Goal: Find specific page/section: Find specific page/section

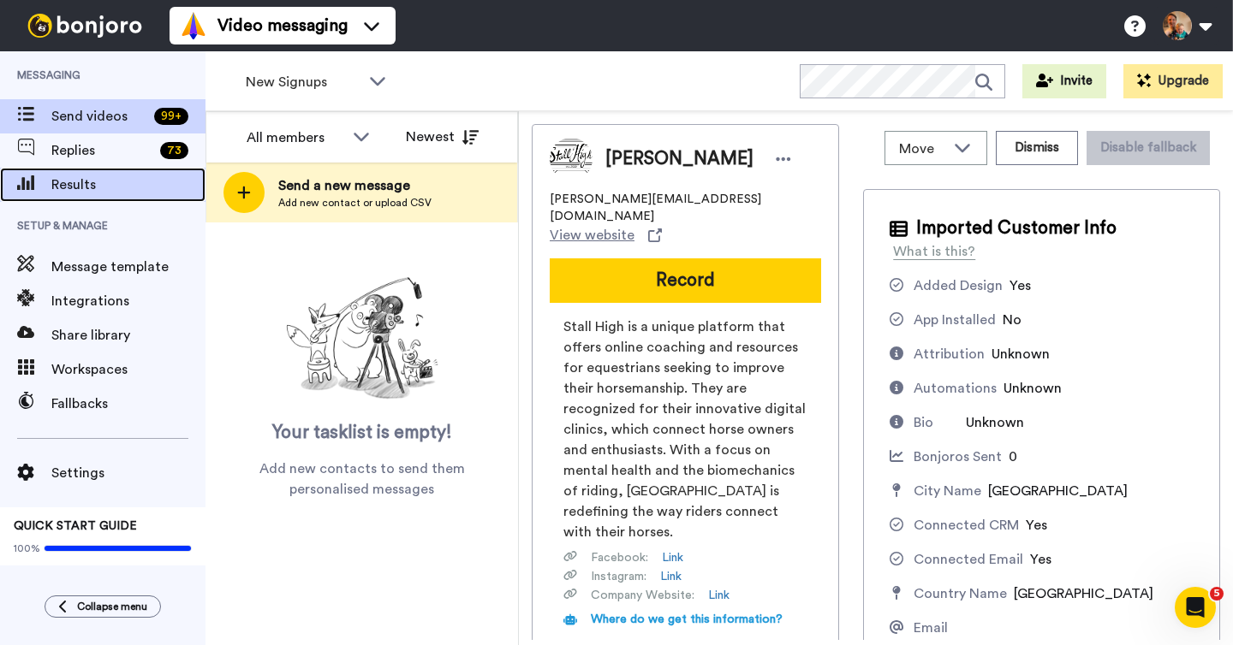
click at [92, 186] on span "Results" at bounding box center [128, 185] width 154 height 21
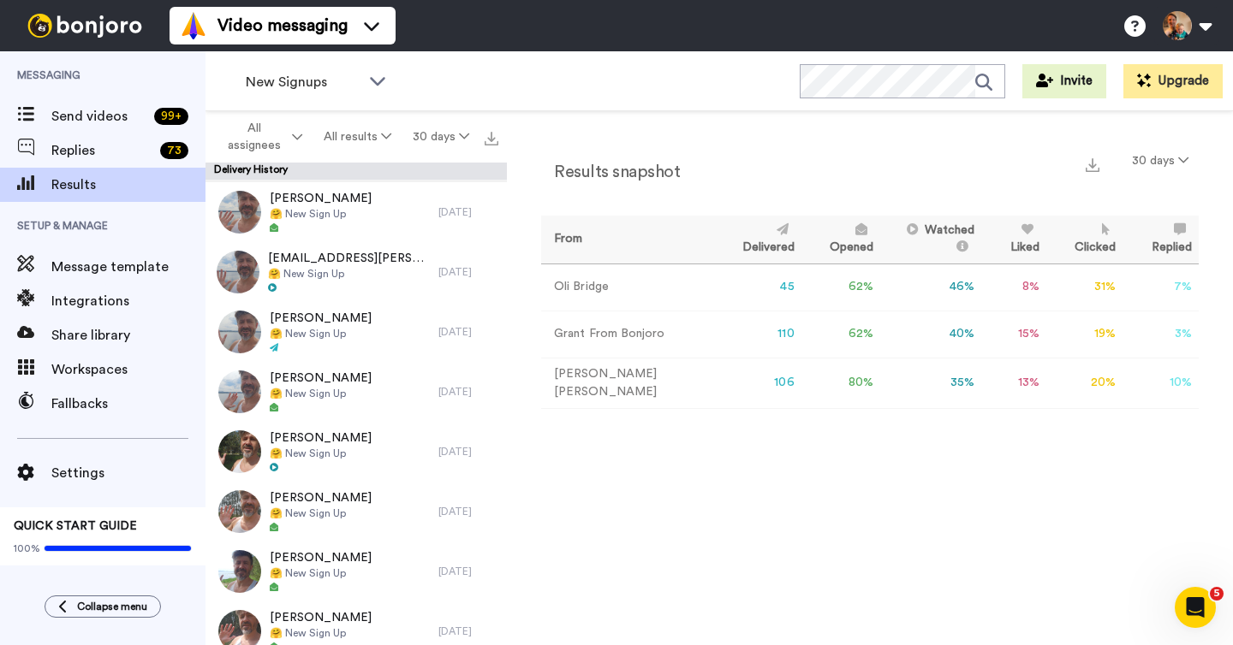
scroll to position [48, 0]
